Goal: Navigation & Orientation: Find specific page/section

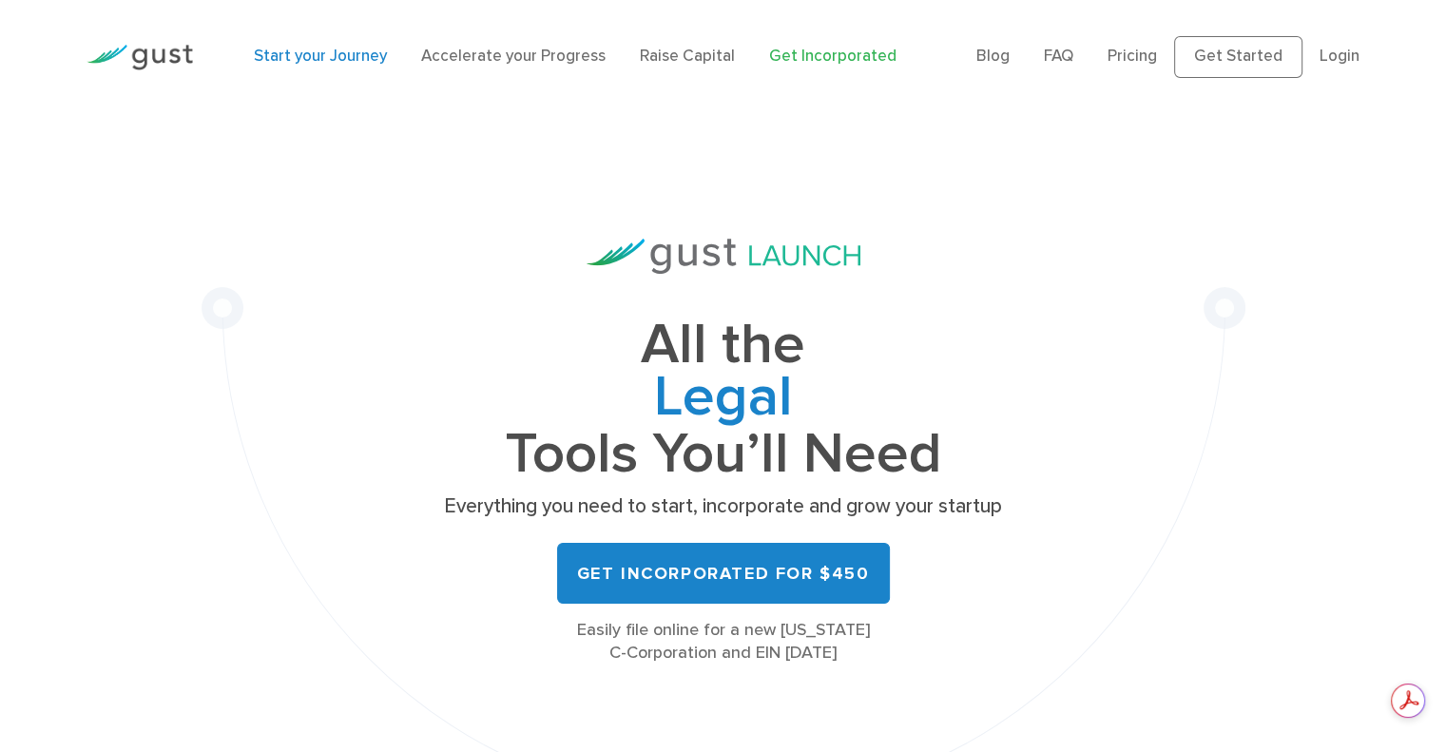
click at [356, 63] on link "Start your Journey" at bounding box center [320, 56] width 133 height 19
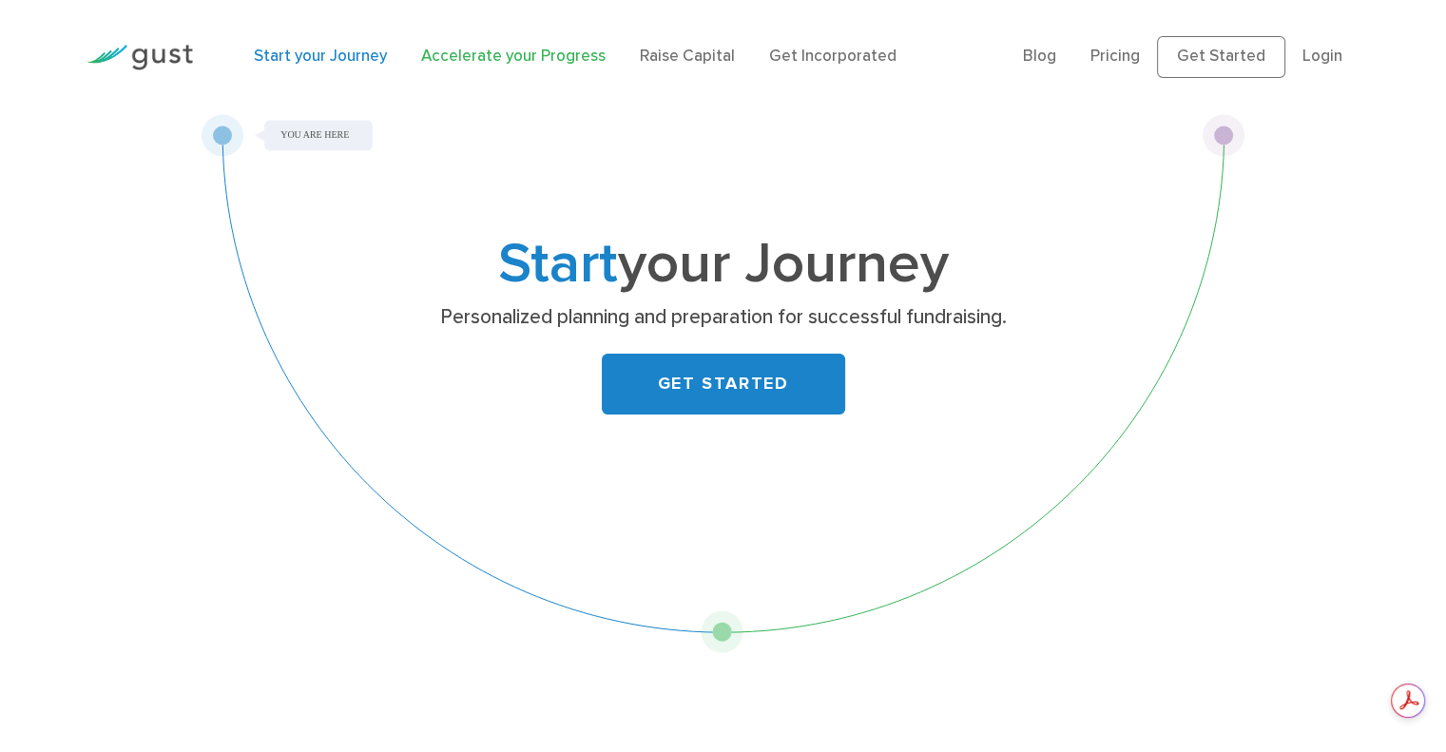
click at [491, 56] on link "Accelerate your Progress" at bounding box center [513, 56] width 184 height 19
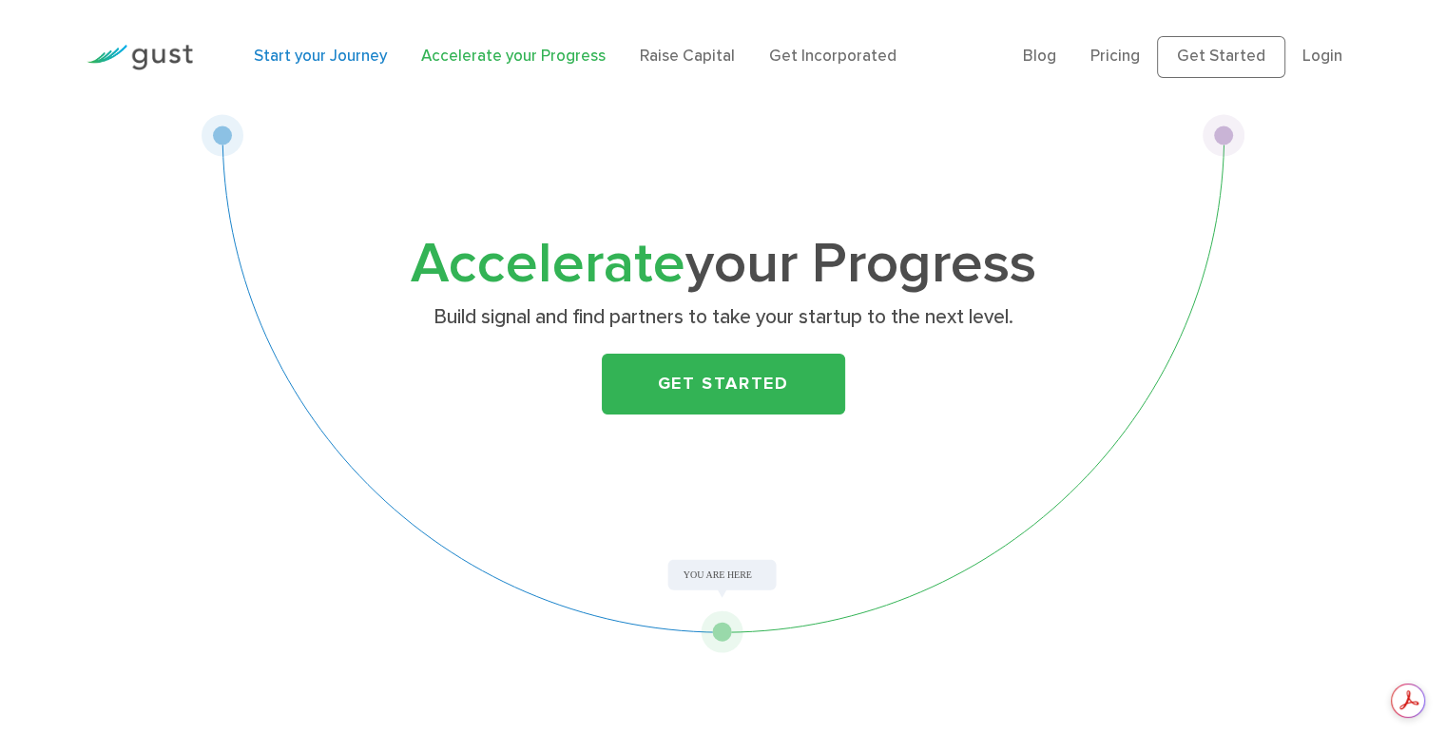
click at [336, 60] on link "Start your Journey" at bounding box center [320, 56] width 133 height 19
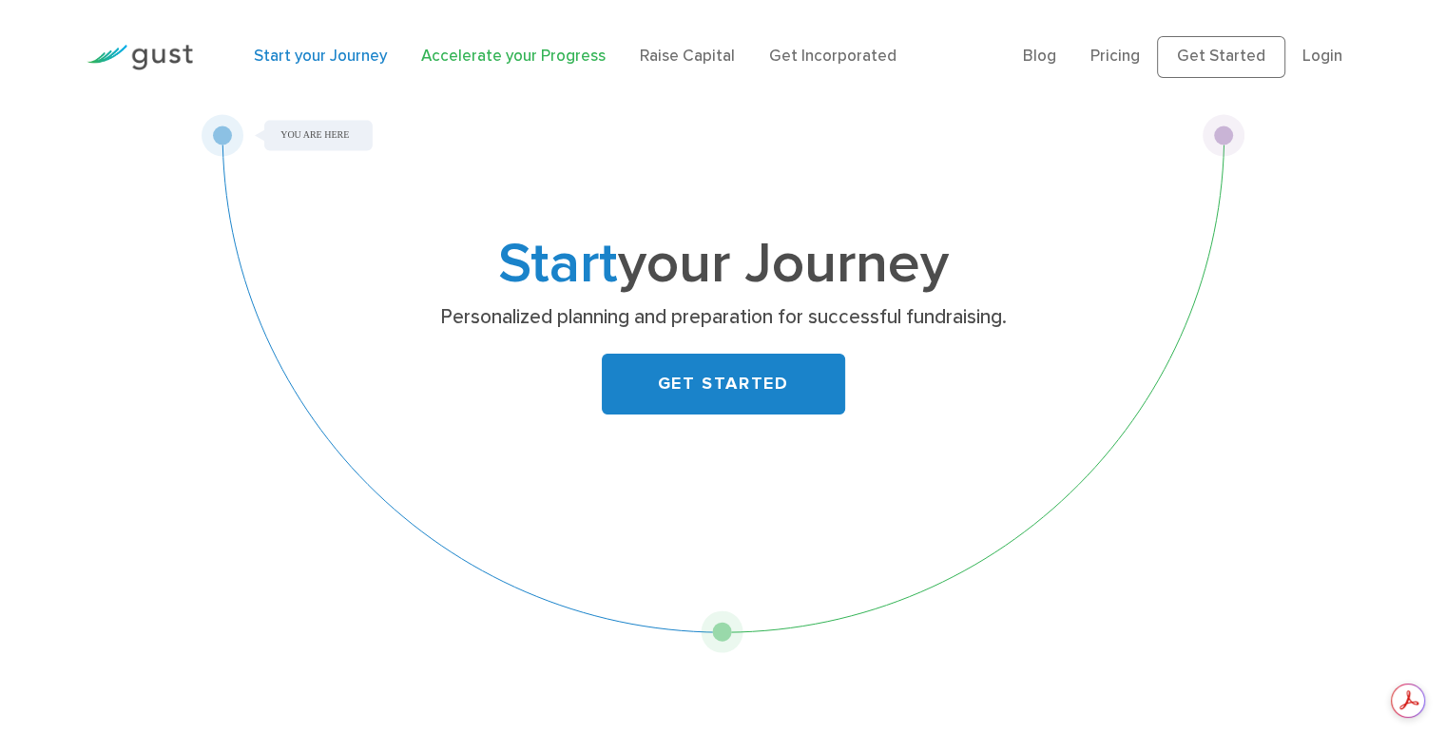
click at [466, 55] on link "Accelerate your Progress" at bounding box center [513, 56] width 184 height 19
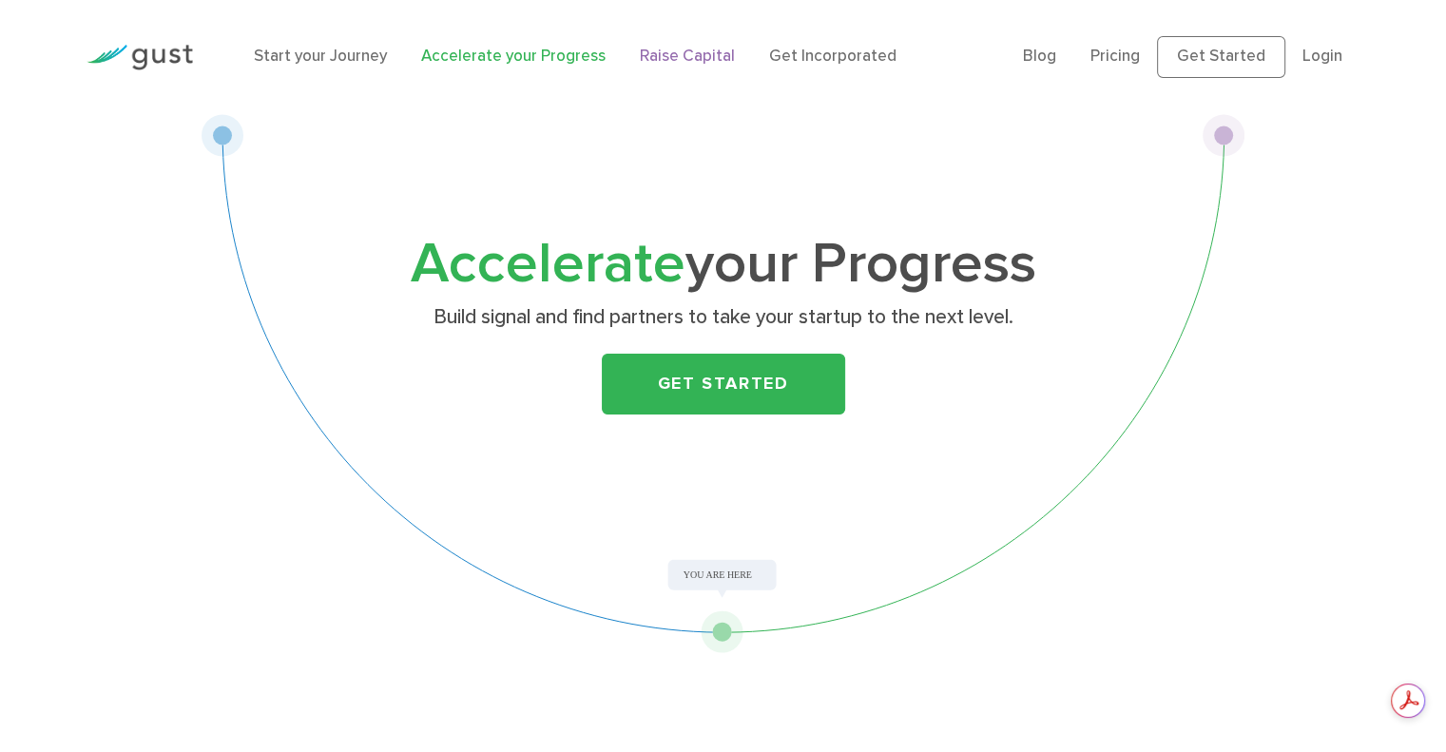
click at [652, 55] on link "Raise Capital" at bounding box center [687, 56] width 95 height 19
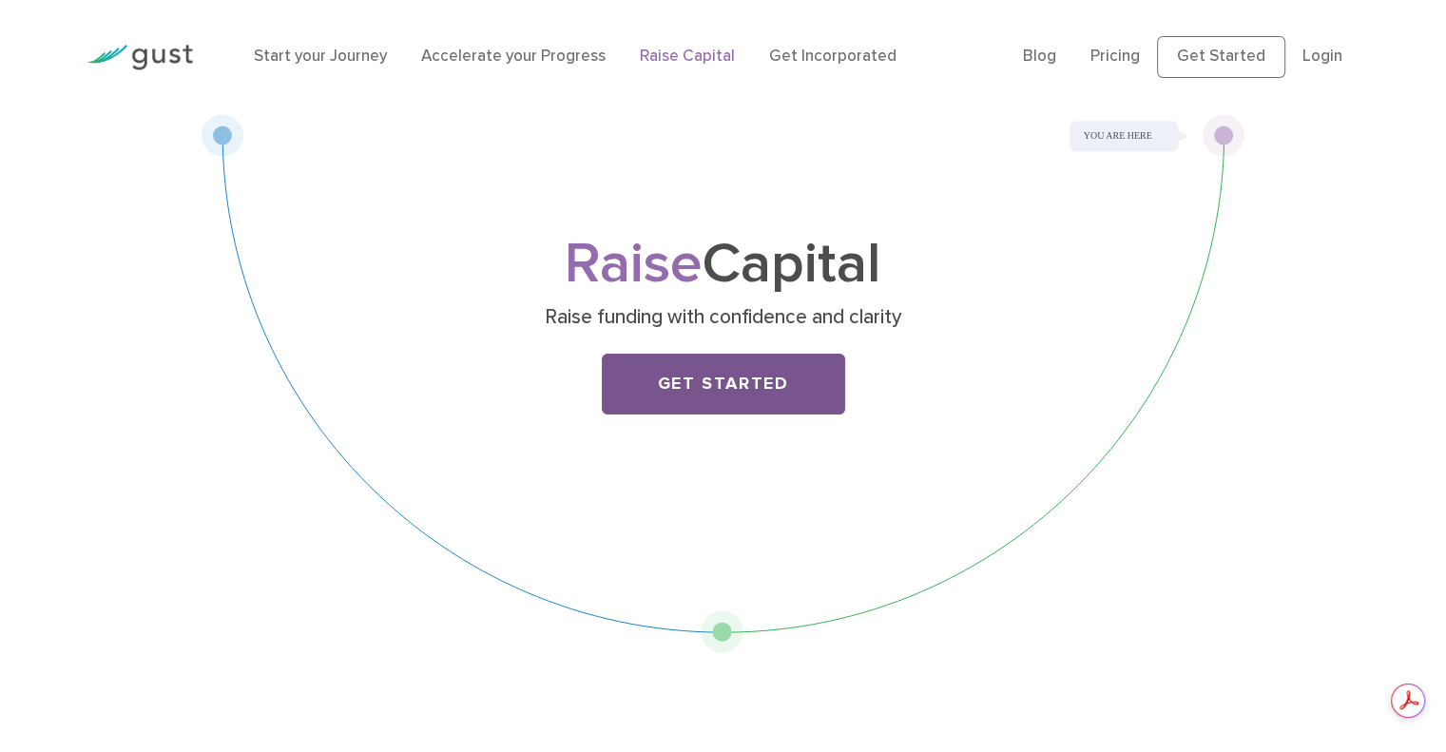
click at [731, 389] on link "Get Started" at bounding box center [723, 384] width 243 height 61
